Goal: Transaction & Acquisition: Purchase product/service

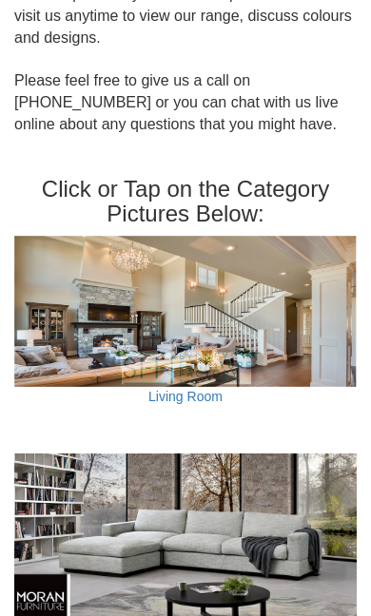
scroll to position [1185, 0]
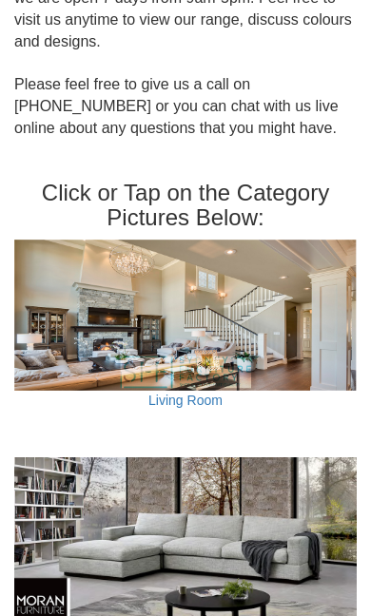
click at [263, 471] on img at bounding box center [185, 544] width 342 height 174
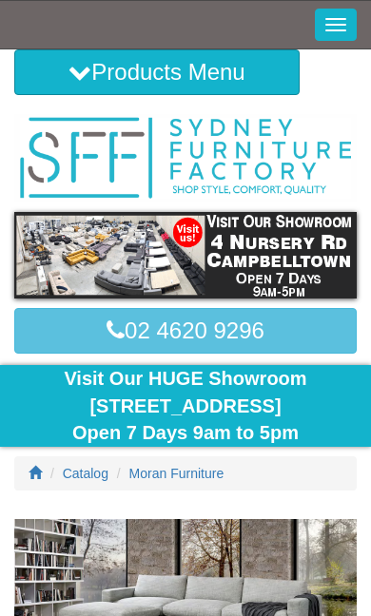
click at [96, 470] on span "Catalog" at bounding box center [86, 473] width 46 height 15
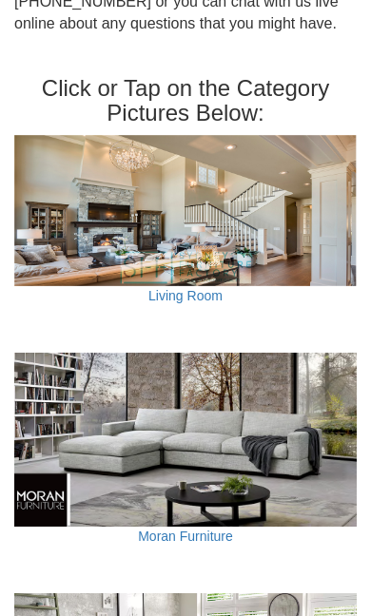
scroll to position [1290, 0]
click at [207, 288] on link "Living Room" at bounding box center [185, 295] width 74 height 15
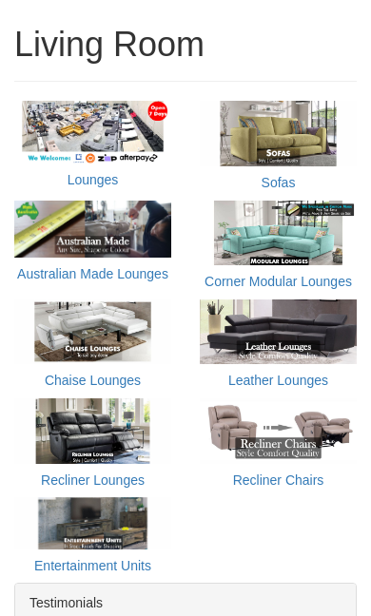
scroll to position [523, 0]
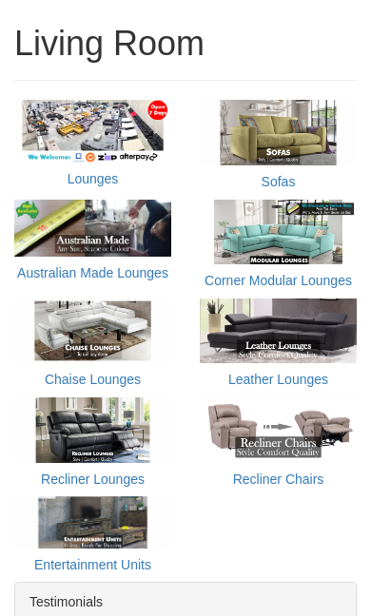
click at [88, 179] on link "Lounges" at bounding box center [93, 178] width 51 height 15
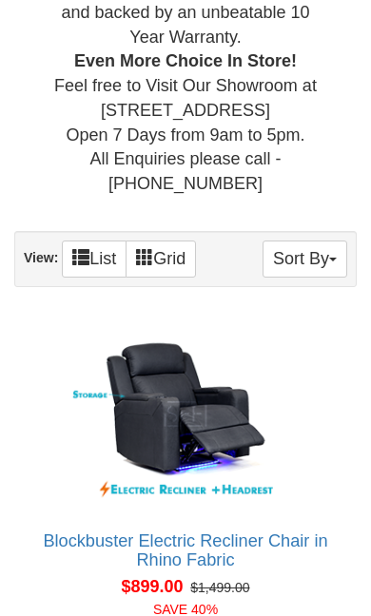
scroll to position [985, 0]
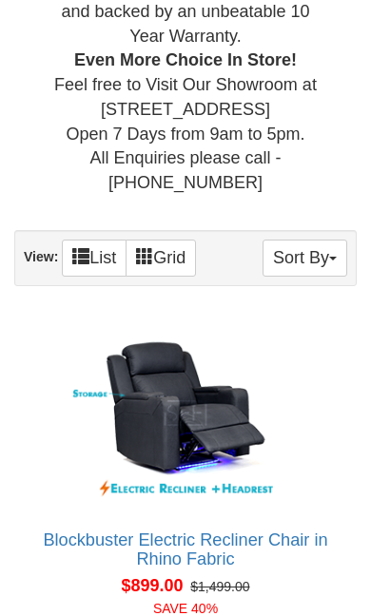
click at [98, 240] on link "List" at bounding box center [94, 258] width 65 height 37
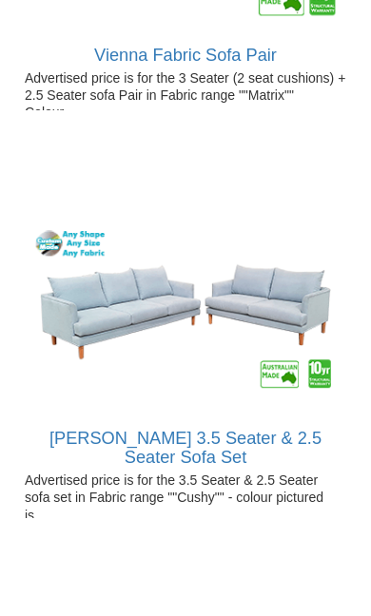
scroll to position [17501, 0]
click at [127, 574] on link "View" at bounding box center [122, 593] width 55 height 38
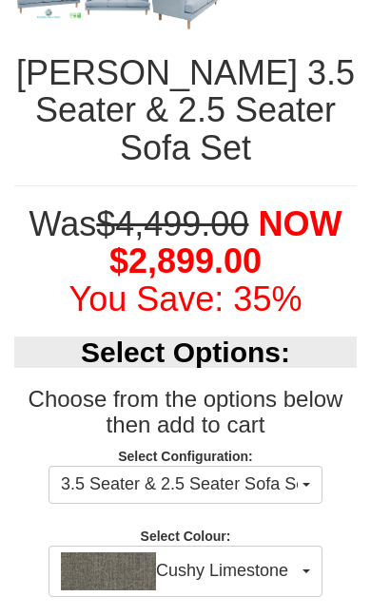
scroll to position [748, 0]
click at [319, 546] on button "Cushy Limestone" at bounding box center [186, 571] width 274 height 51
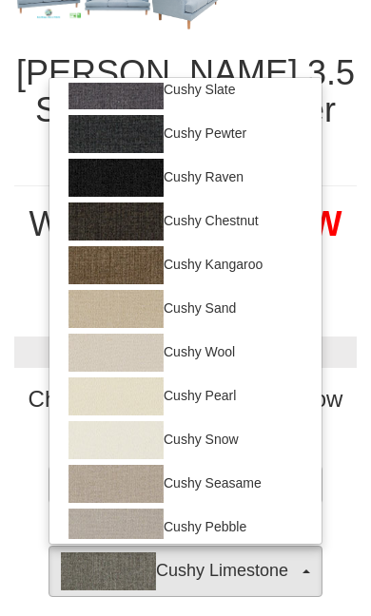
scroll to position [159, 0]
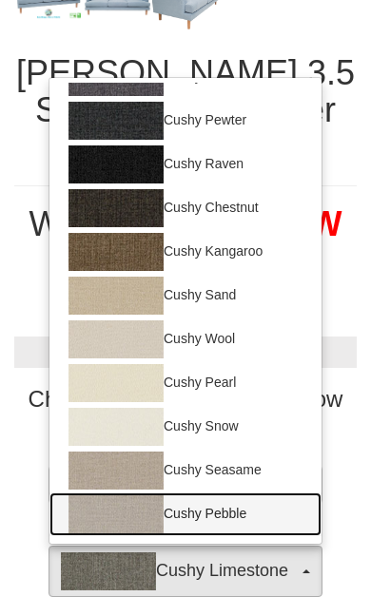
click at [240, 493] on link "Cushy Pebble" at bounding box center [185, 515] width 272 height 44
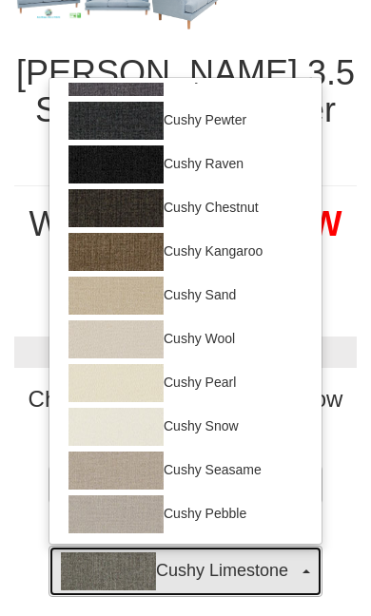
select select "1269"
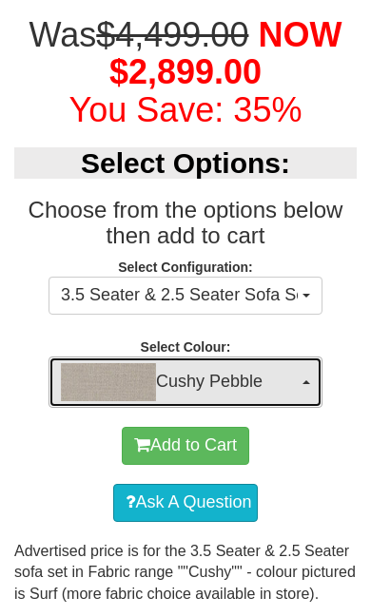
scroll to position [937, 0]
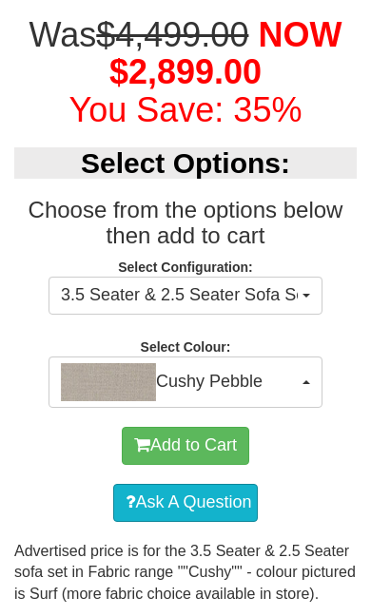
click at [317, 277] on button "3.5 Seater & 2.5 Seater Sofa Set" at bounding box center [186, 296] width 274 height 38
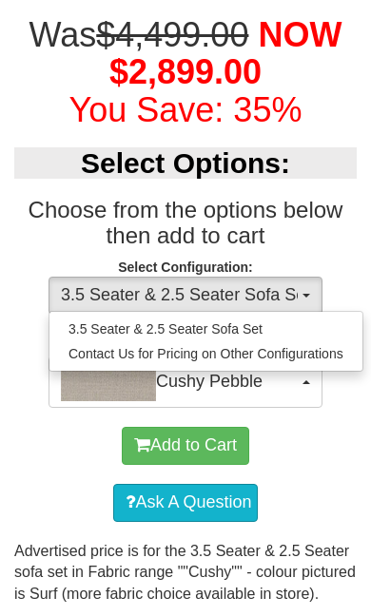
click at [320, 232] on div at bounding box center [185, 308] width 371 height 616
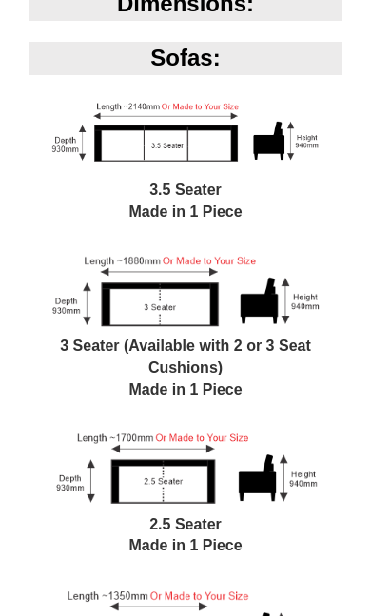
scroll to position [1892, 0]
